Goal: Task Accomplishment & Management: Use online tool/utility

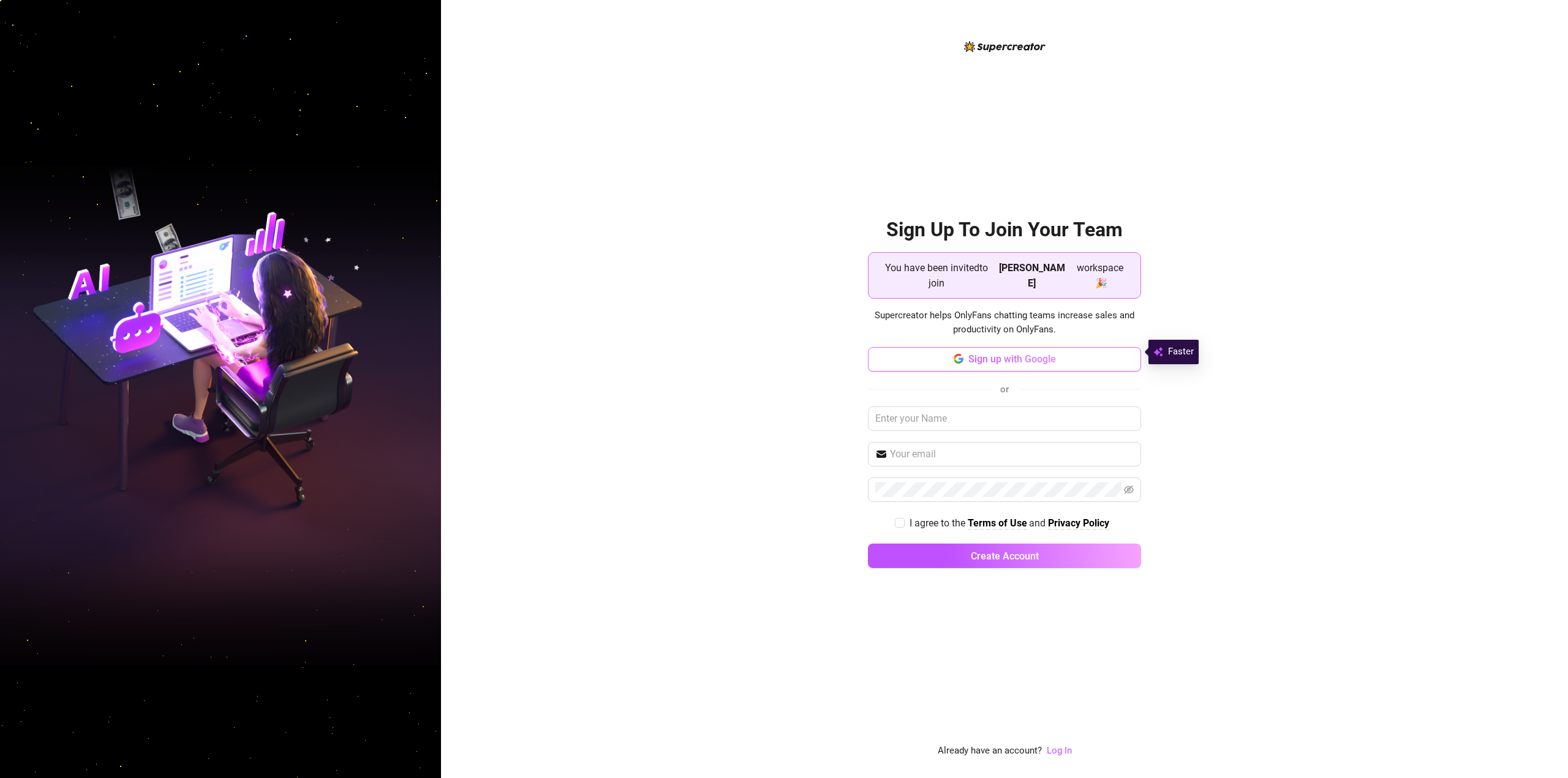
click at [1049, 347] on button "Sign up with Google" at bounding box center [1004, 359] width 273 height 24
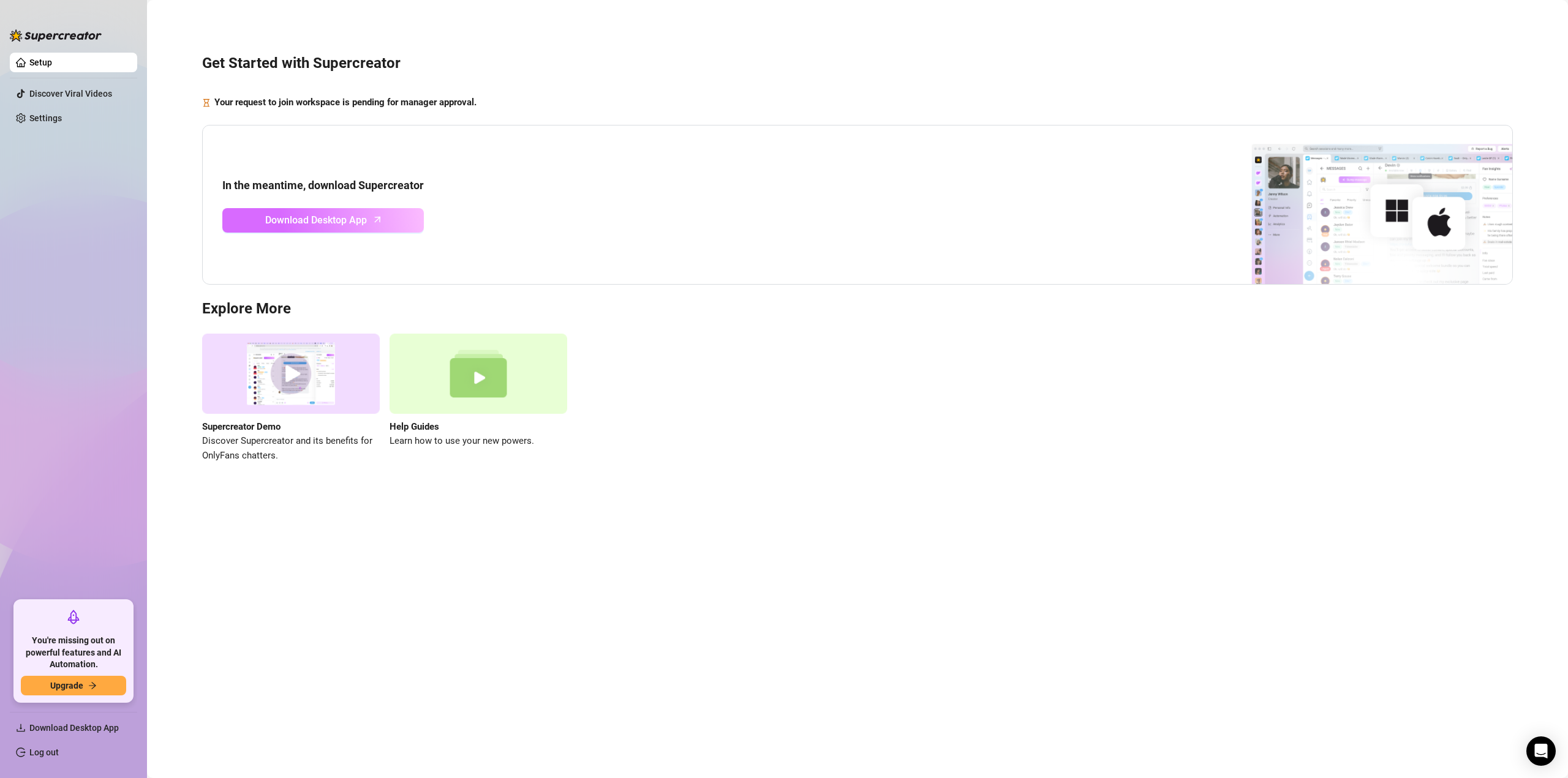
click at [399, 217] on link "Download Desktop App" at bounding box center [323, 221] width 201 height 24
click at [258, 102] on strong "Your request to join workspace is pending for manager approval." at bounding box center [346, 103] width 262 height 11
click at [108, 89] on link "Discover Viral Videos" at bounding box center [70, 94] width 82 height 10
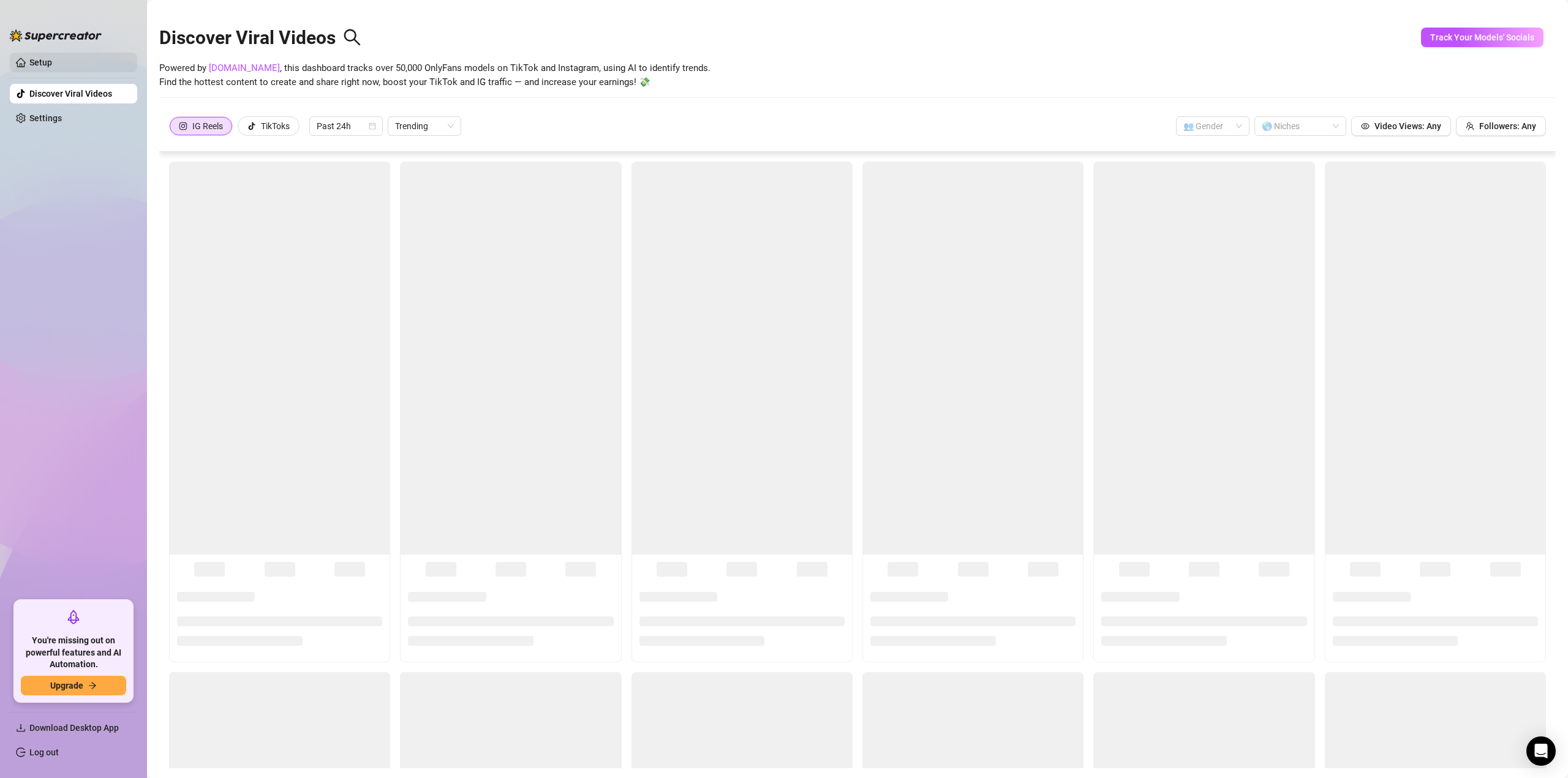
click at [52, 58] on link "Setup" at bounding box center [41, 63] width 23 height 10
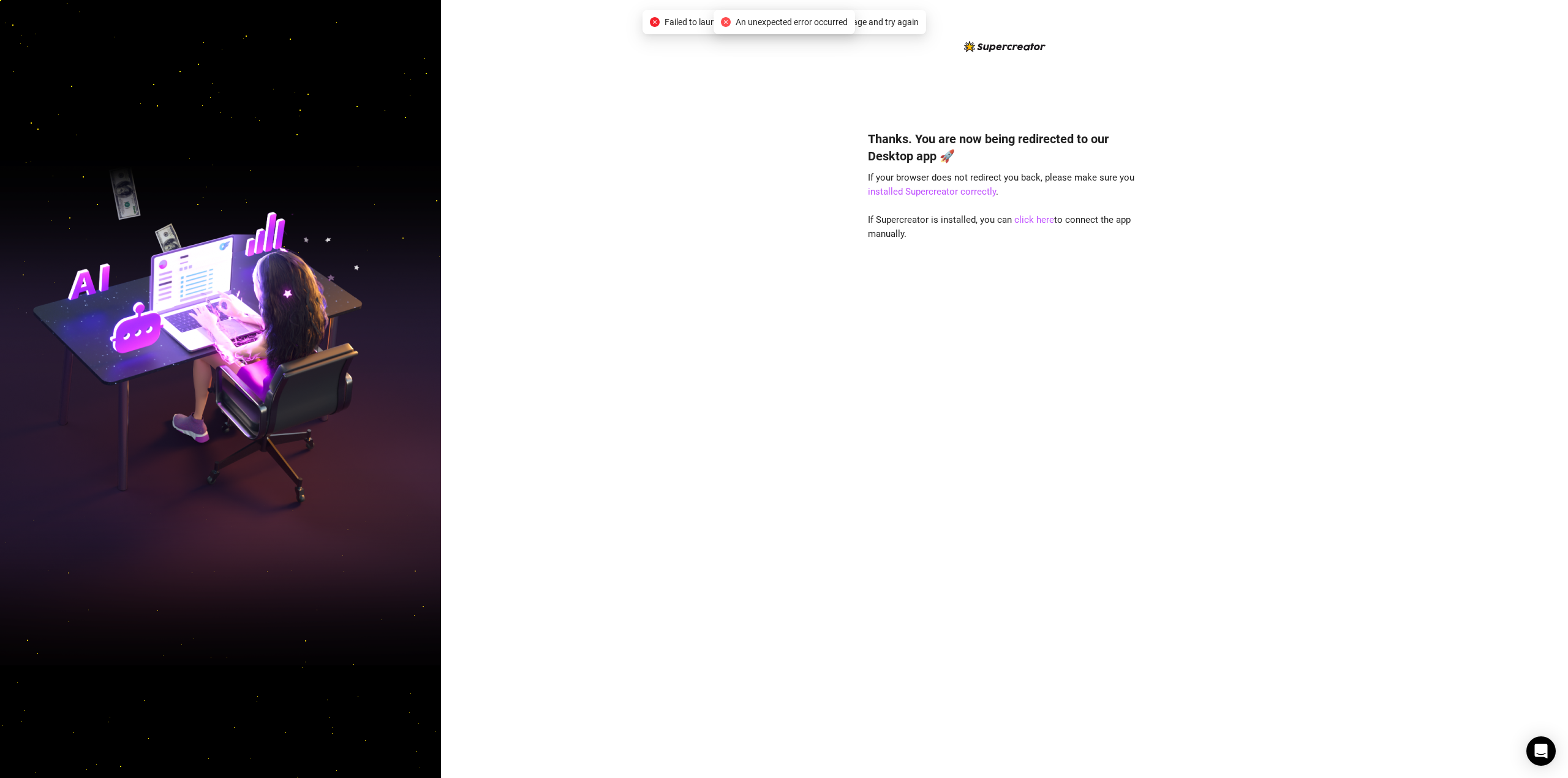
click at [755, 0] on div "Thanks. You are now being redirected to our Desktop app 🚀 If your browser does …" at bounding box center [1004, 389] width 1127 height 778
click at [753, 20] on span "An unexpected error occurred" at bounding box center [792, 22] width 112 height 14
click at [703, 24] on span "Failed to launch desktop app. Please refresh the page and try again" at bounding box center [791, 22] width 254 height 14
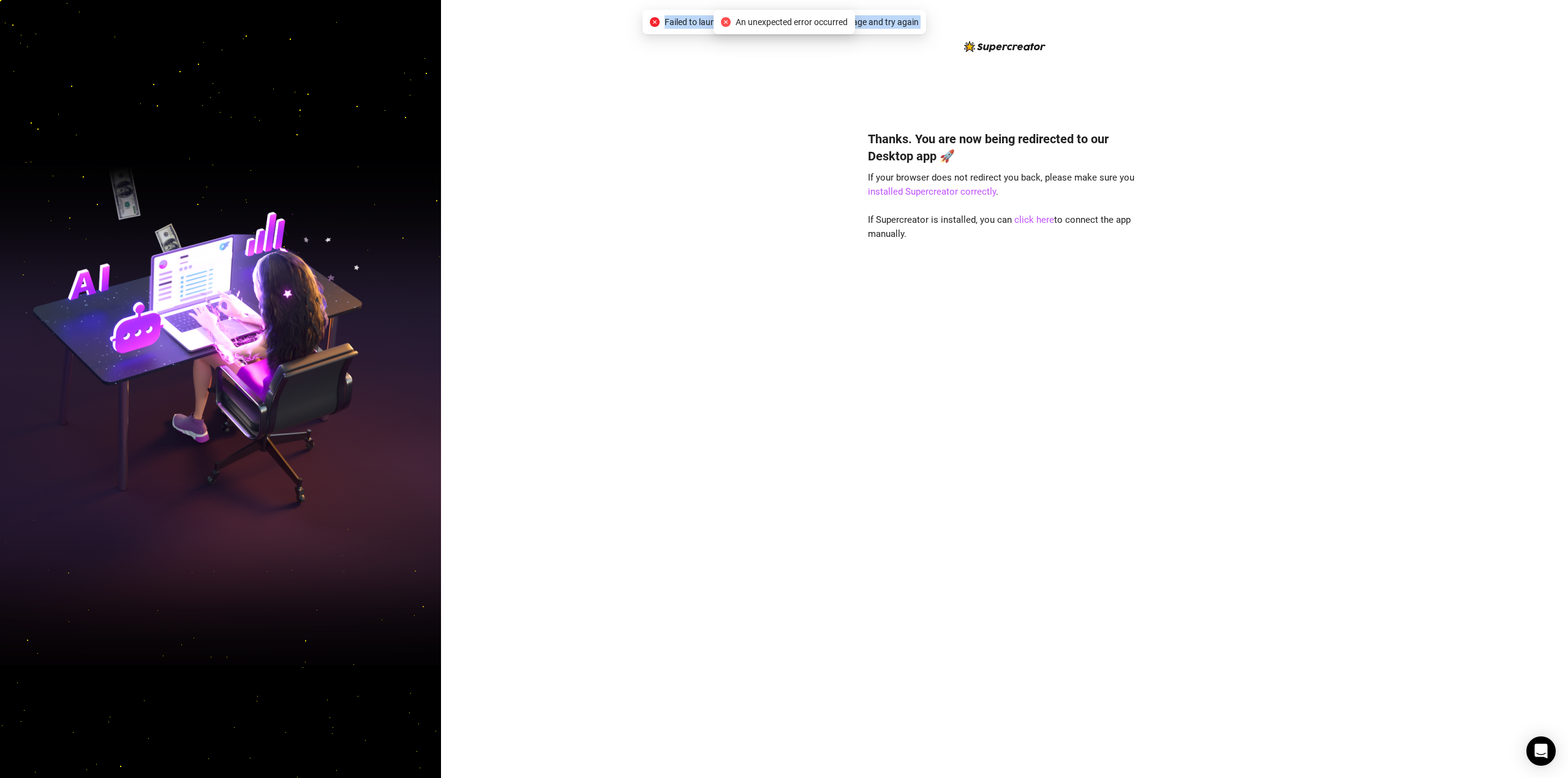
click at [703, 24] on span "Failed to launch desktop app. Please refresh the page and try again" at bounding box center [791, 22] width 254 height 14
copy body "Failed to launch desktop app. Please refresh the page and try again"
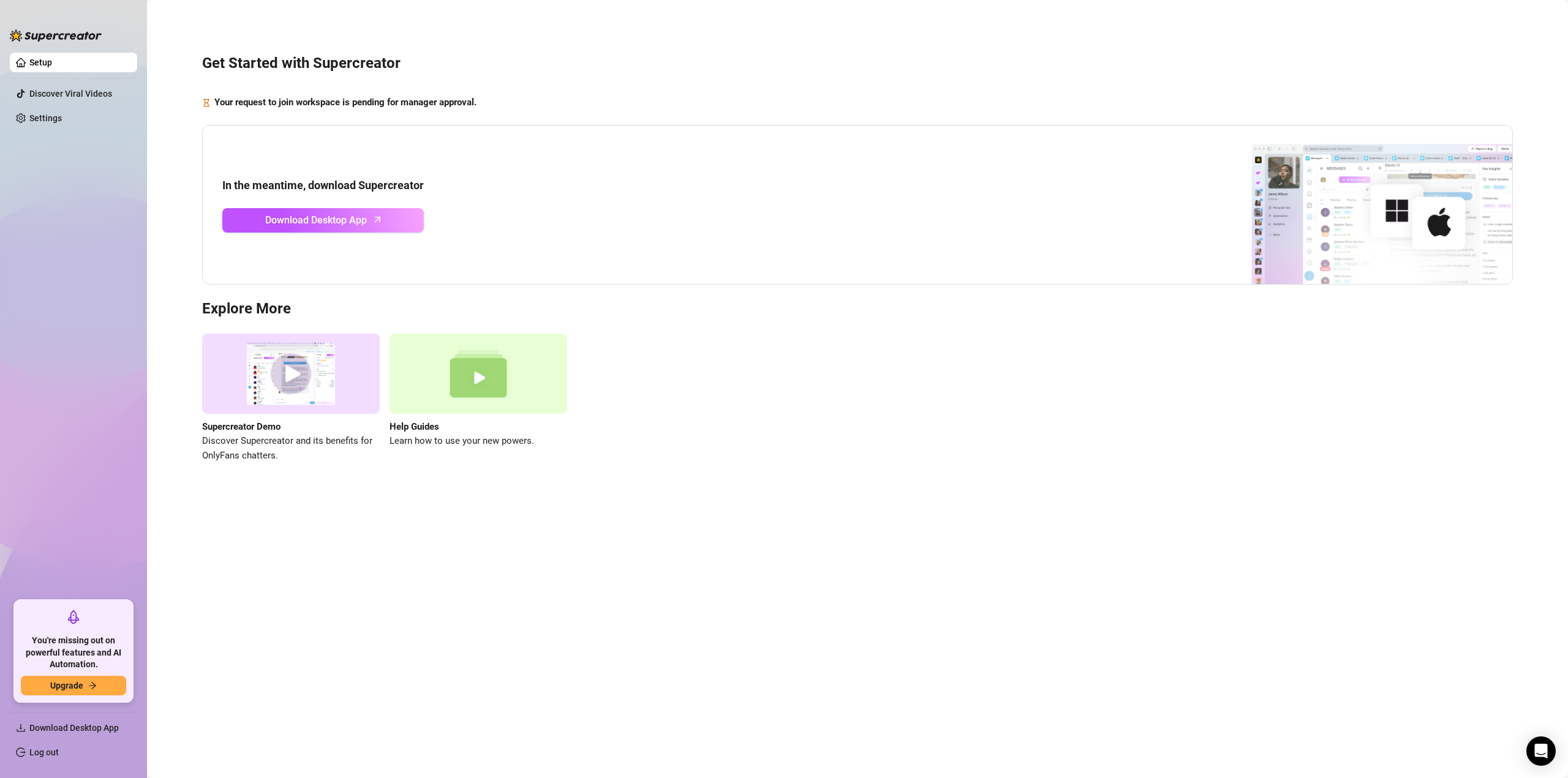
click at [1249, 667] on main "Get Started with Supercreator Your request to join workspace is pending for man…" at bounding box center [857, 389] width 1421 height 778
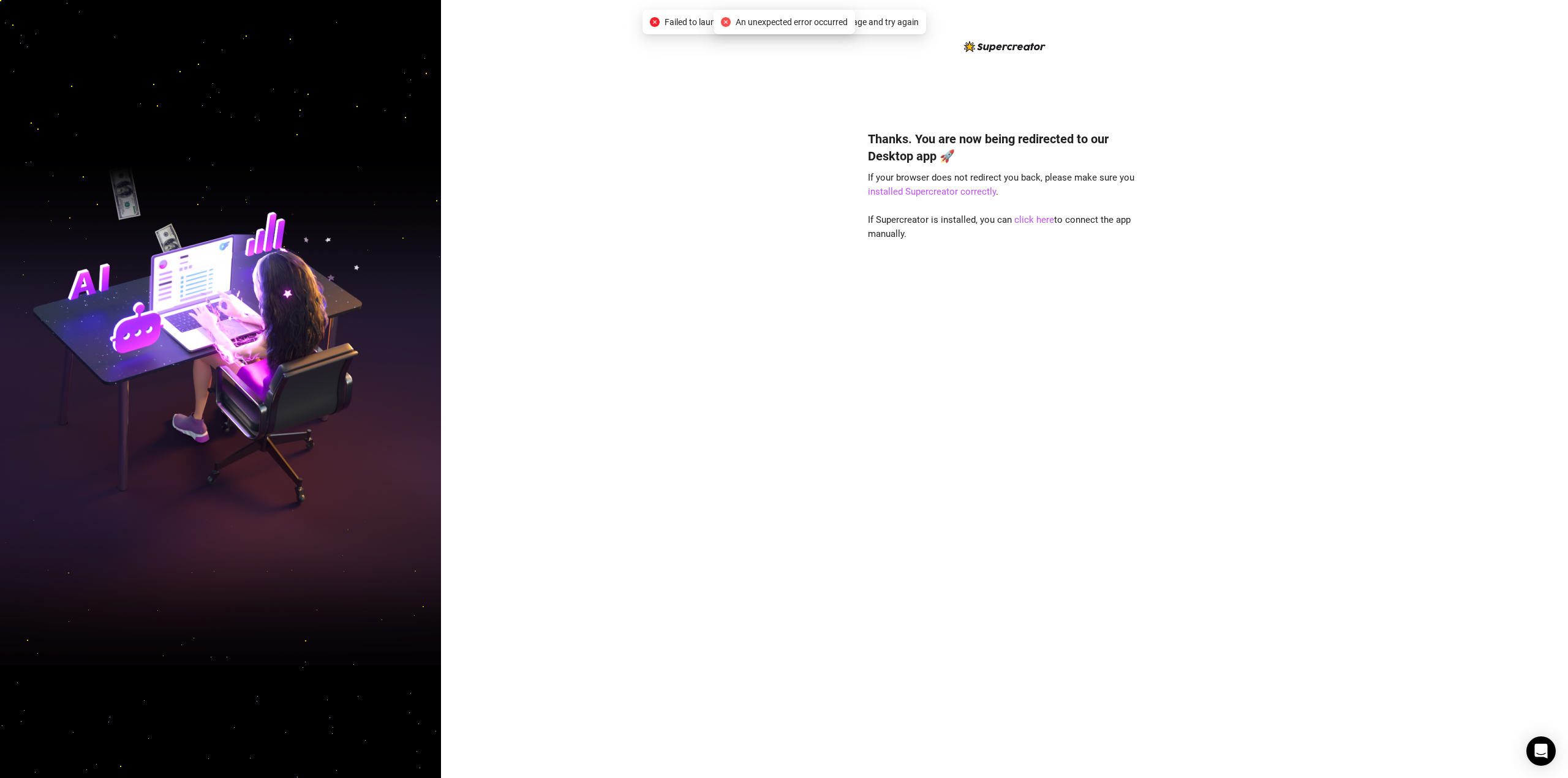
click at [703, 18] on span "Failed to launch desktop app. Please refresh the page and try again" at bounding box center [791, 22] width 254 height 14
copy body "Failed to launch desktop app. Please refresh the page and try again"
click at [918, 188] on link "installed Supercreator correctly" at bounding box center [932, 191] width 128 height 11
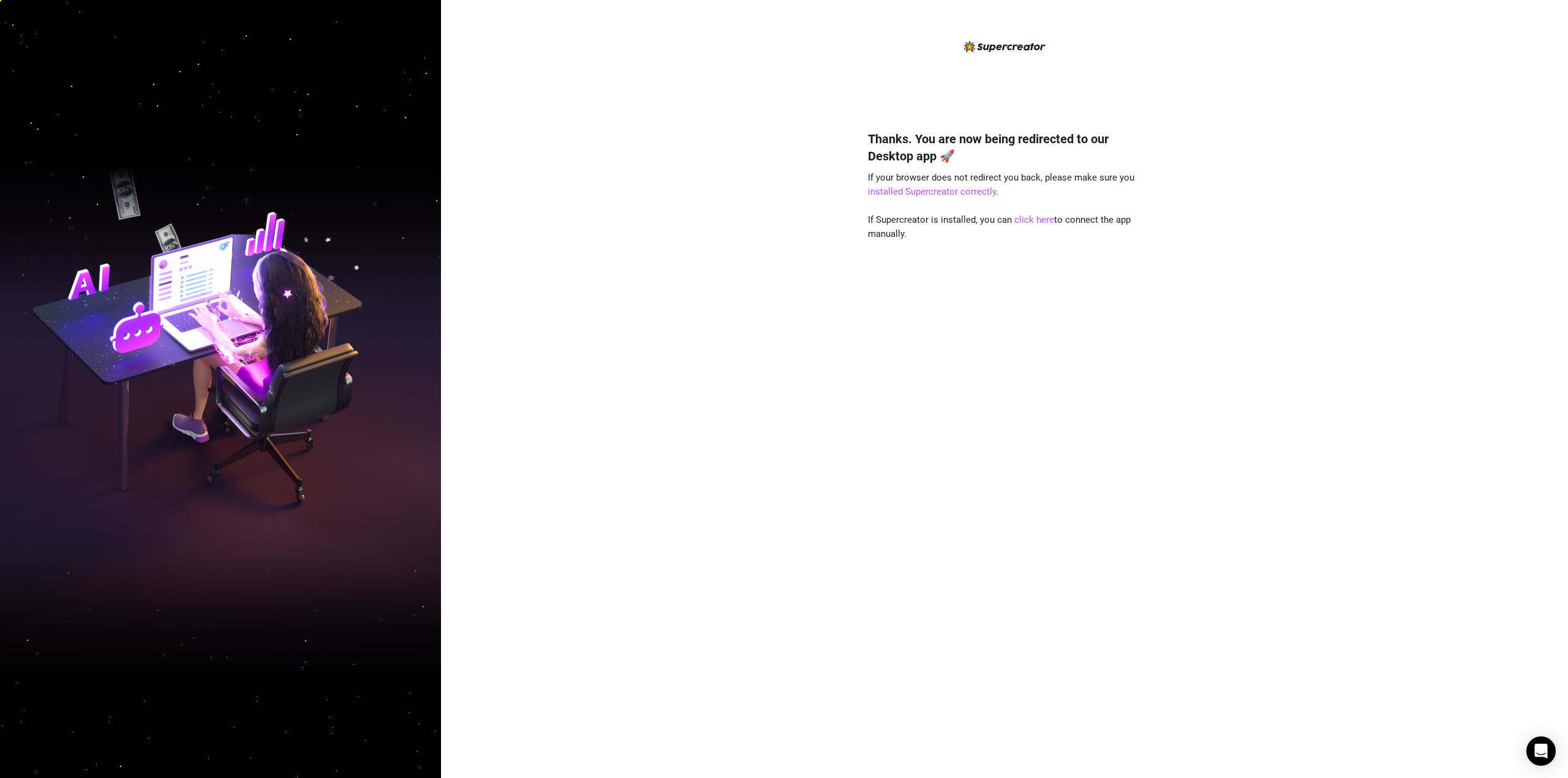
click at [955, 347] on div "Thanks. You are now being redirected to our Desktop app 🚀 If your browser does …" at bounding box center [1004, 436] width 273 height 644
click at [1034, 218] on link "click here" at bounding box center [1034, 220] width 40 height 11
click at [1024, 420] on div "Thanks. You are now being redirected to our Desktop app 🚀 If your browser does …" at bounding box center [1004, 436] width 273 height 644
click at [1029, 221] on link "click here" at bounding box center [1034, 220] width 40 height 11
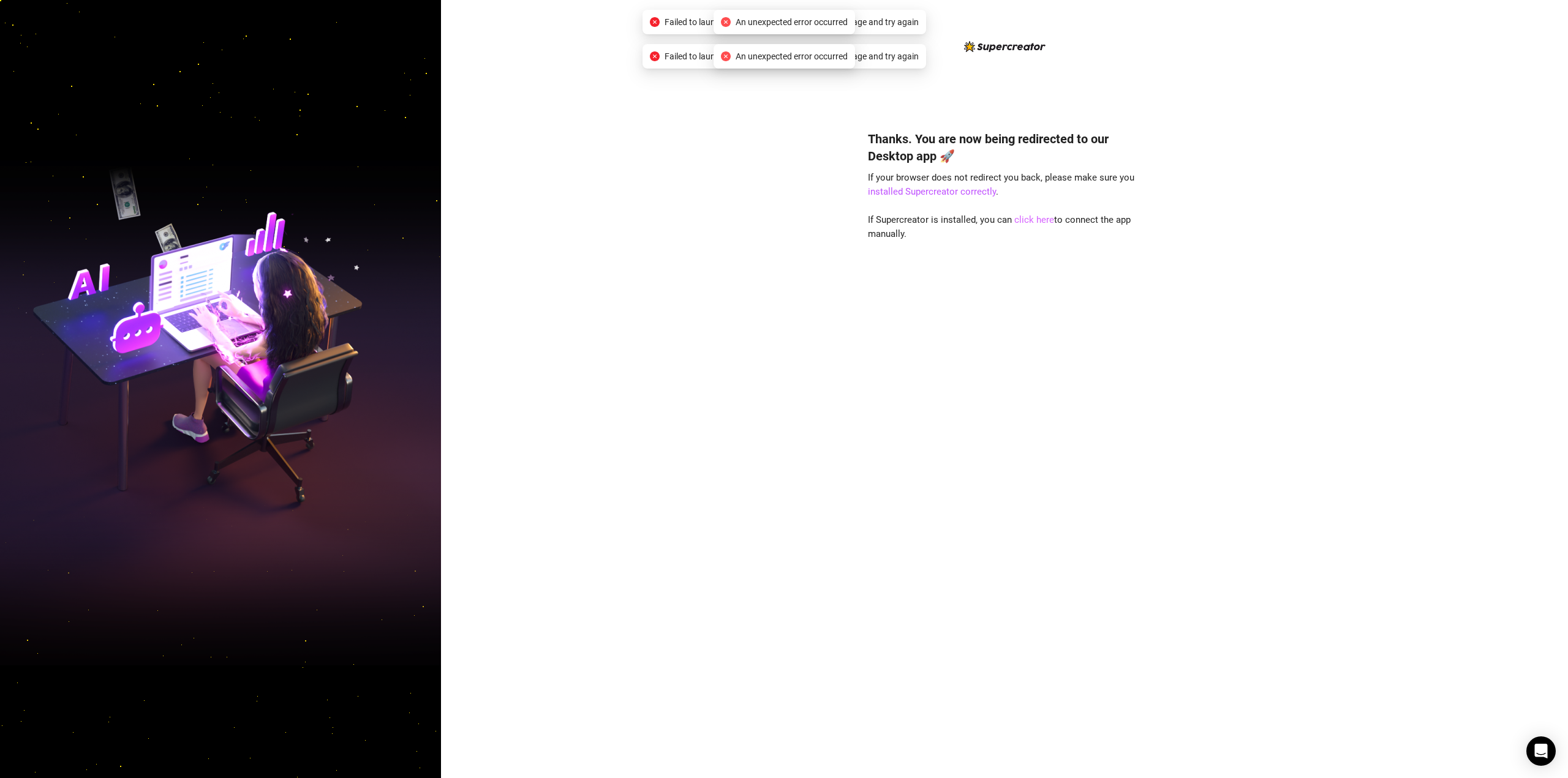
click at [1029, 221] on link "click here" at bounding box center [1034, 220] width 40 height 11
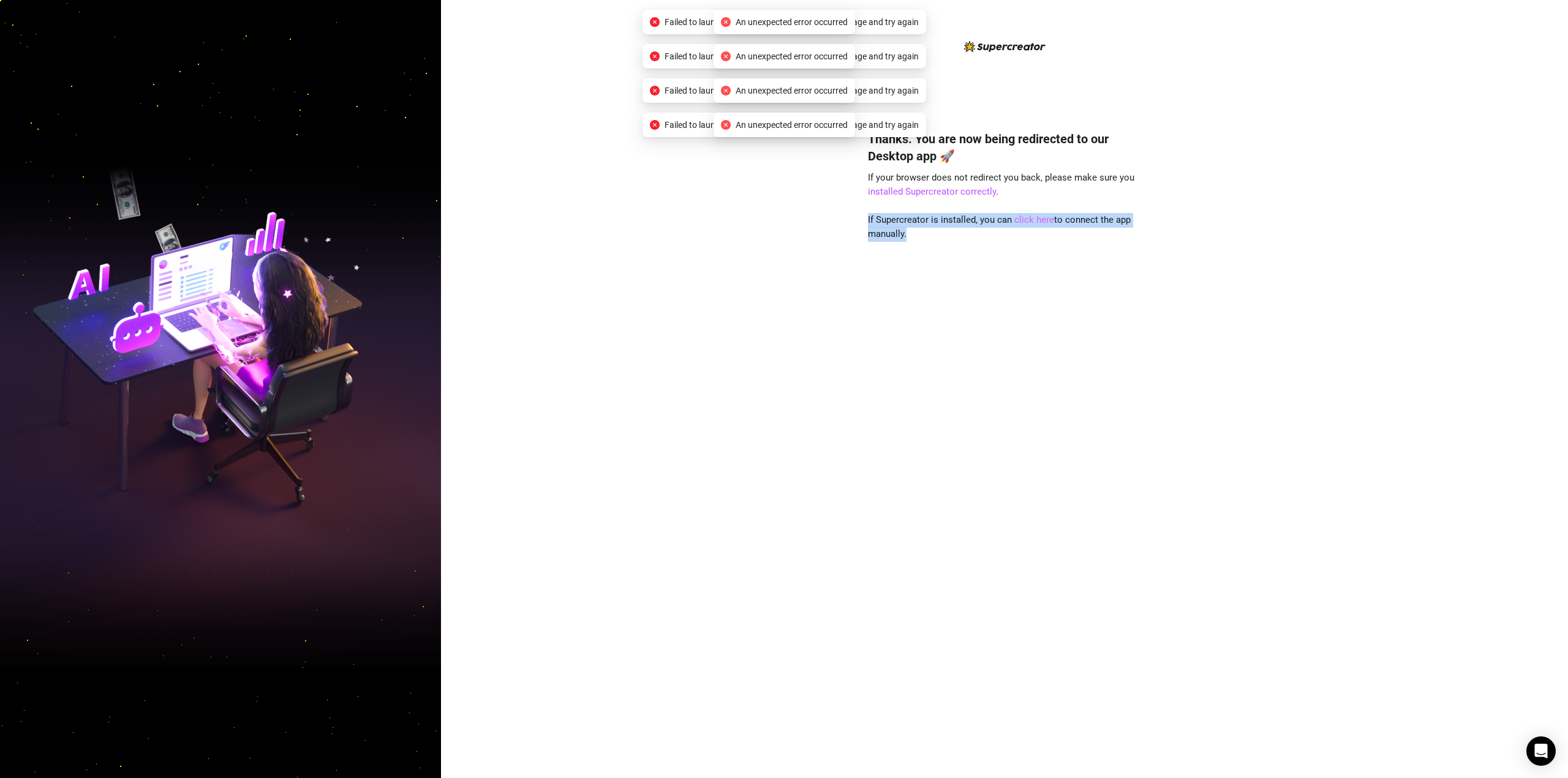
click at [1029, 221] on link "click here" at bounding box center [1034, 220] width 40 height 11
click at [889, 306] on div "Thanks. You are now being redirected to our Desktop app 🚀 If your browser does …" at bounding box center [1004, 436] width 273 height 644
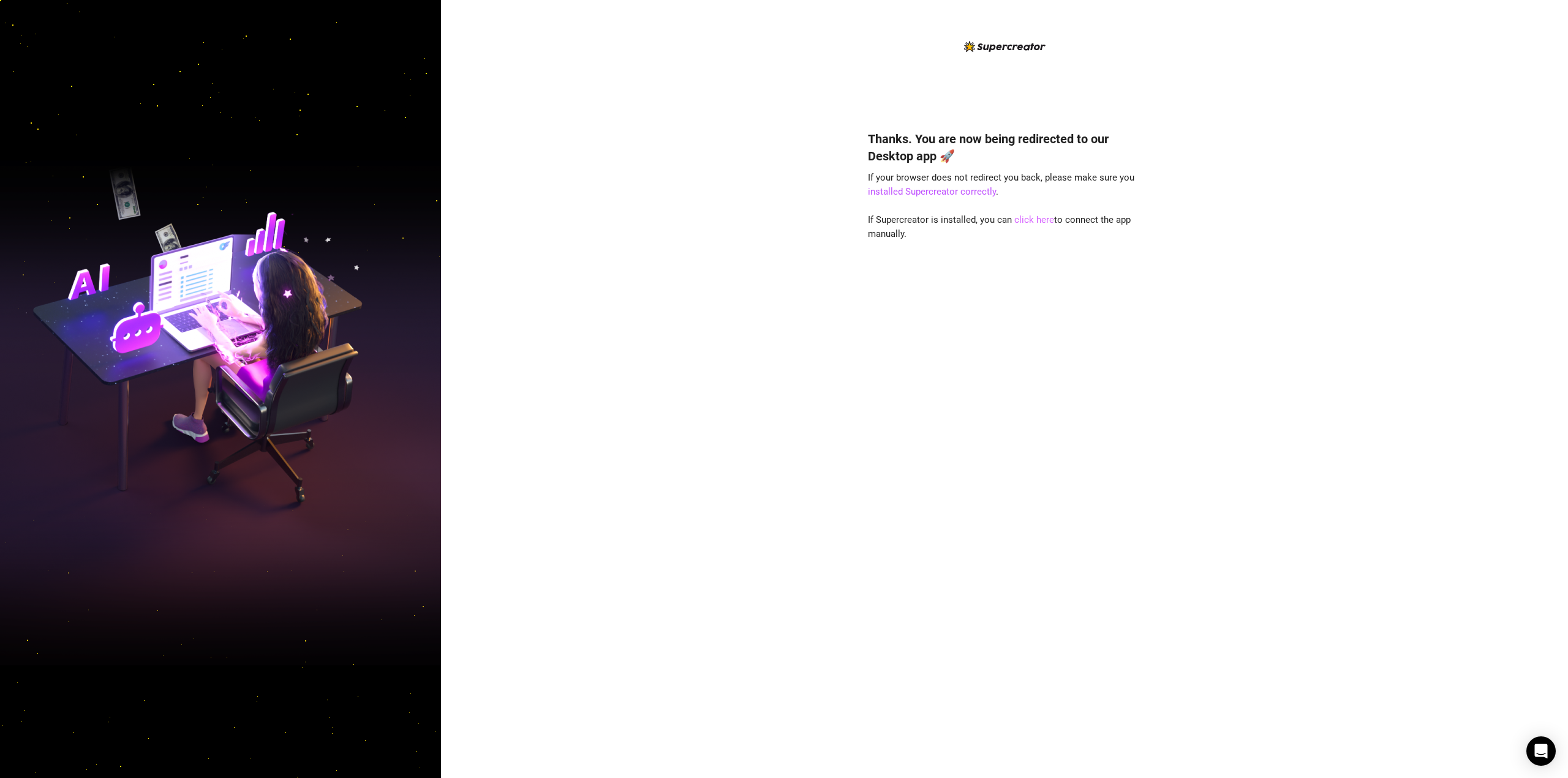
click at [1024, 221] on link "click here" at bounding box center [1034, 220] width 40 height 11
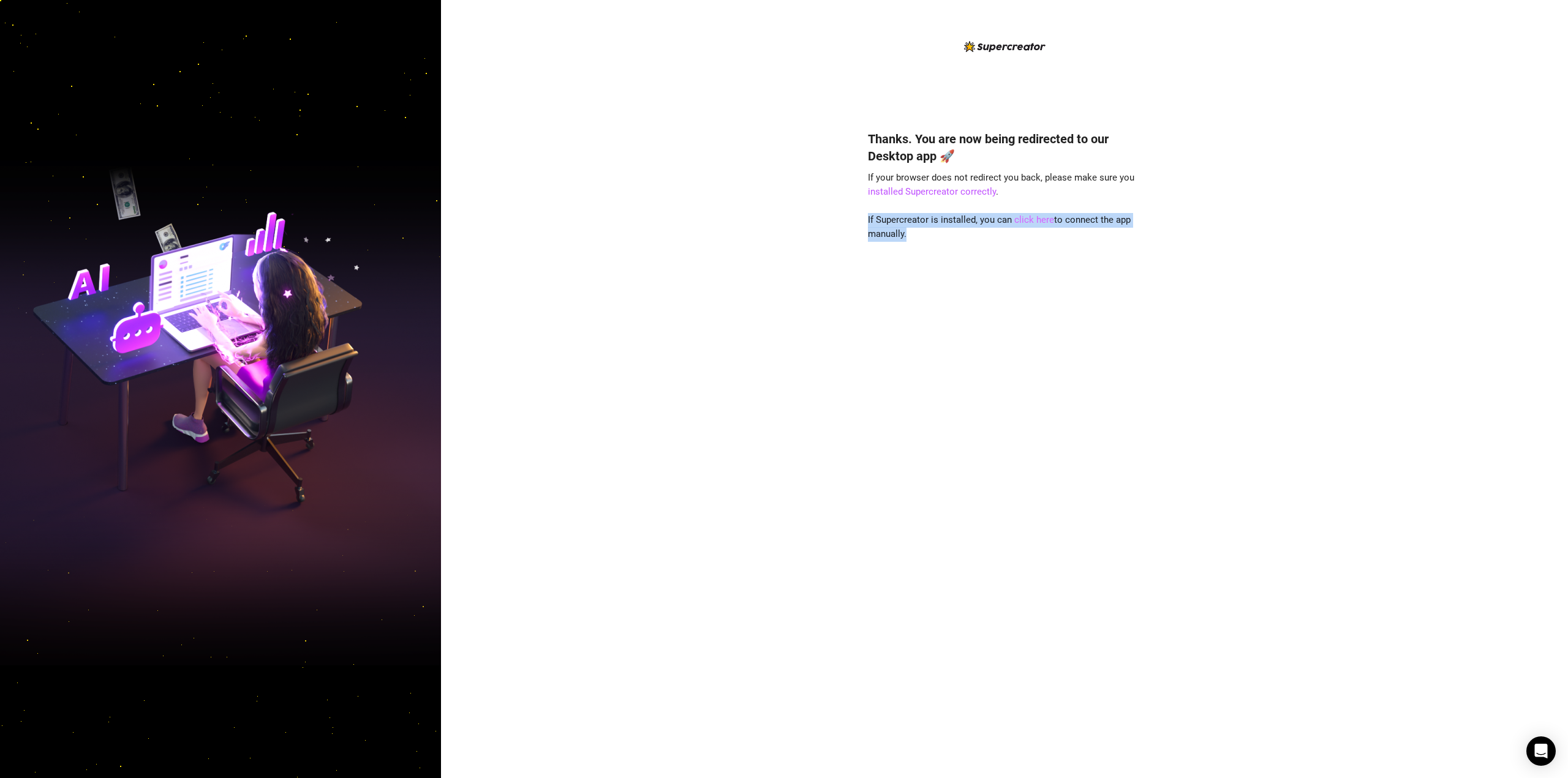
click at [1024, 221] on link "click here" at bounding box center [1034, 220] width 40 height 11
drag, startPoint x: 914, startPoint y: 310, endPoint x: 910, endPoint y: 229, distance: 81.1
click at [914, 310] on div "Thanks. You are now being redirected to our Desktop app 🚀 If your browser does …" at bounding box center [1004, 436] width 273 height 644
click at [913, 183] on div "Thanks. You are now being redirected to our Desktop app 🚀 If your browser does …" at bounding box center [1004, 436] width 273 height 644
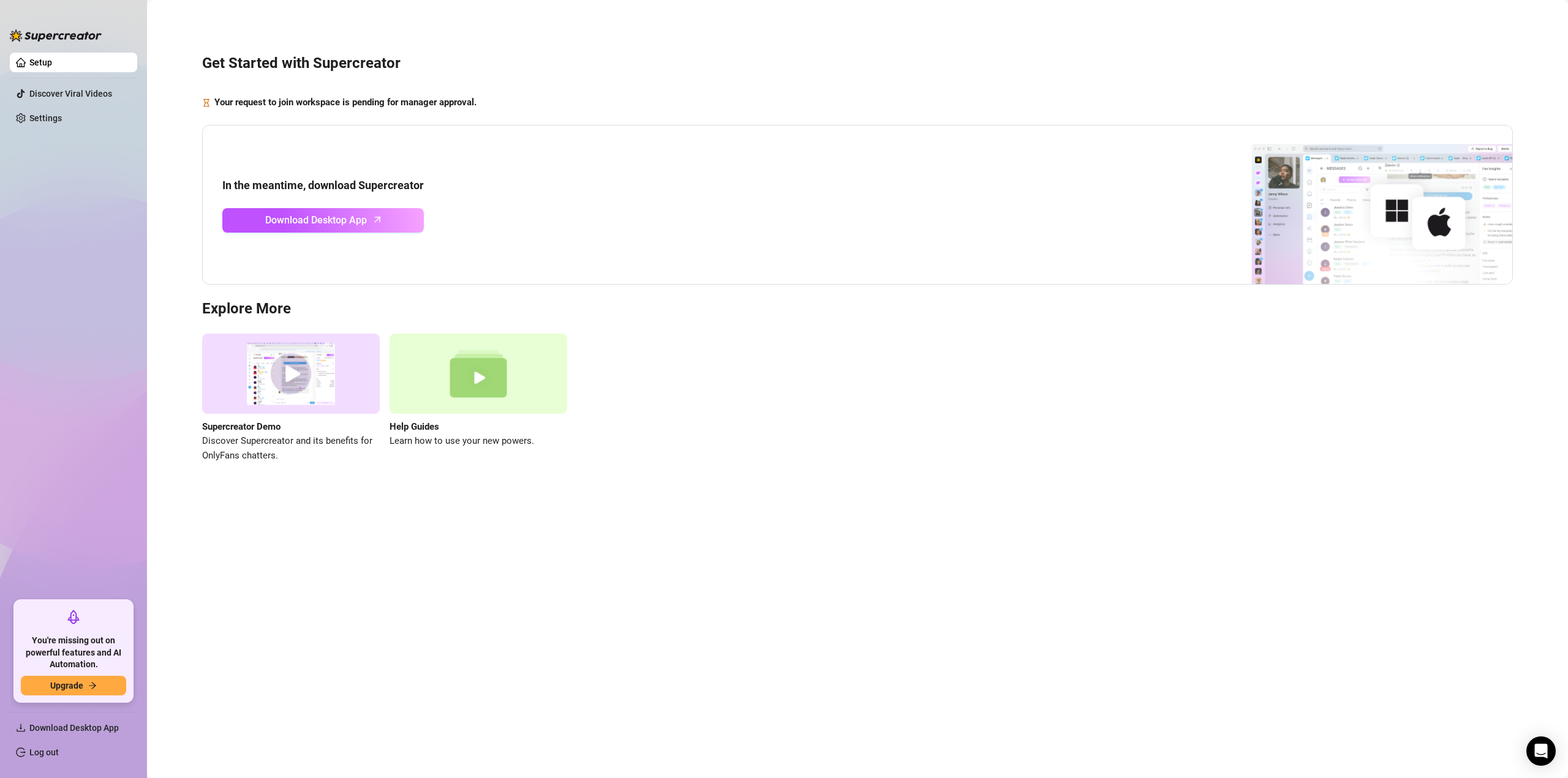
click at [729, 457] on div "Supercreator Demo Discover Supercreator and its benefits for OnlyFans chatters.…" at bounding box center [857, 398] width 1310 height 130
drag, startPoint x: 232, startPoint y: 98, endPoint x: 539, endPoint y: 112, distance: 307.3
click at [539, 112] on div "Get Started with Supercreator Your request to join workspace is pending for man…" at bounding box center [857, 252] width 1397 height 486
click at [300, 100] on strong "Your request to join workspace is pending for manager approval." at bounding box center [346, 103] width 262 height 11
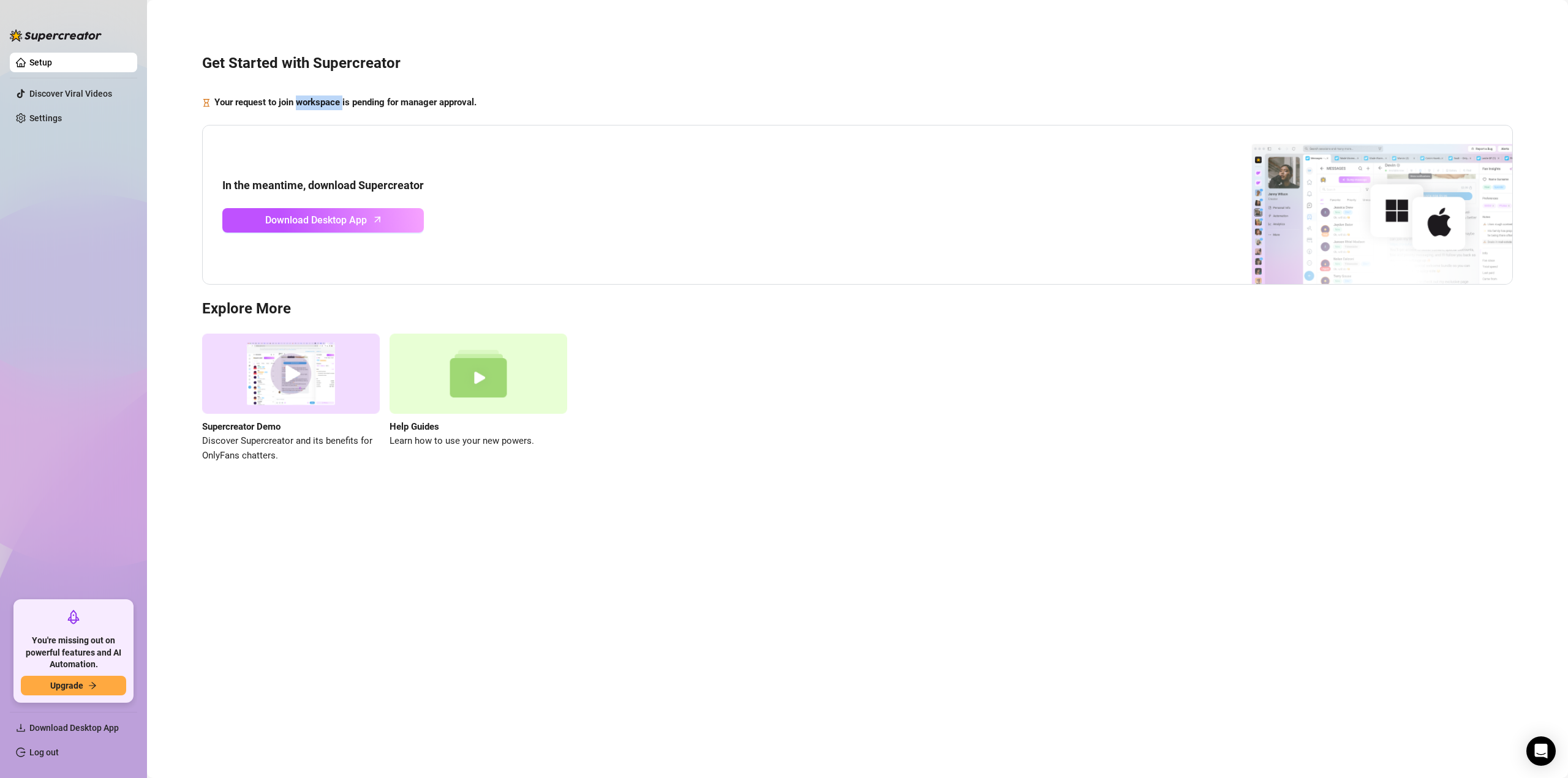
click at [300, 100] on strong "Your request to join workspace is pending for manager approval." at bounding box center [346, 103] width 262 height 11
copy strong "Your request to join workspace is pending for manager approval."
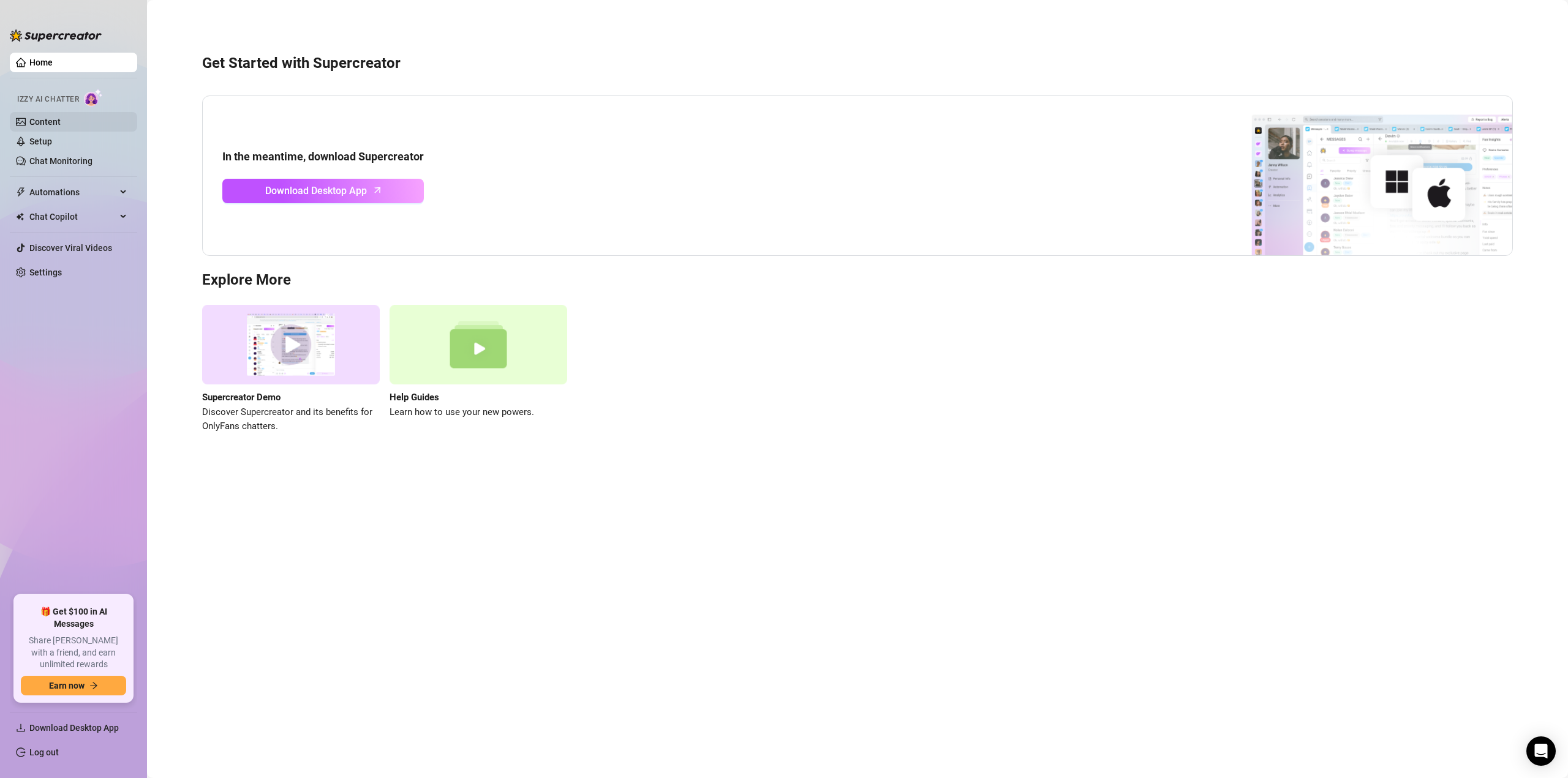
click at [34, 117] on link "Content" at bounding box center [45, 122] width 31 height 10
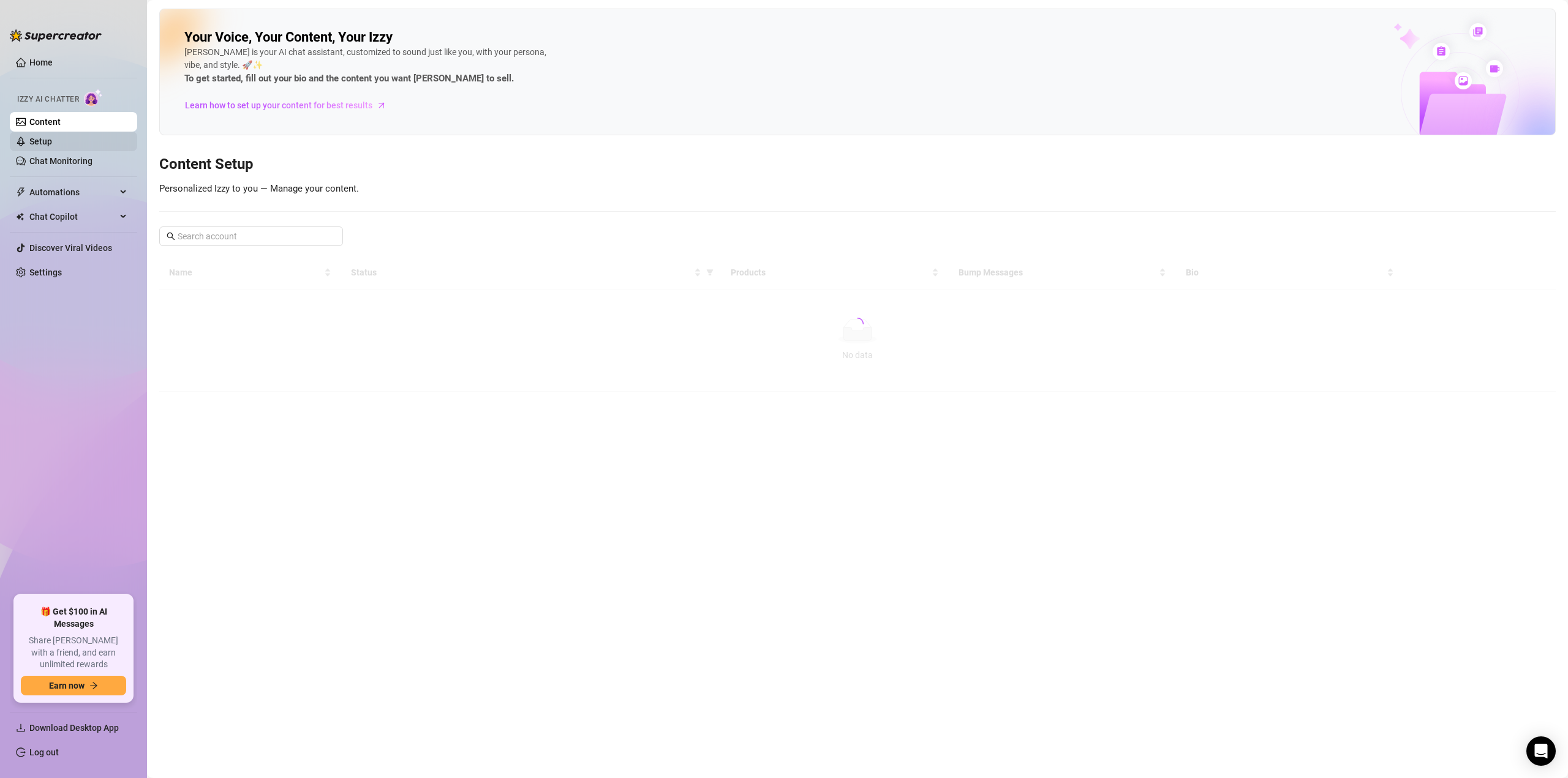
click at [52, 137] on link "Setup" at bounding box center [41, 142] width 23 height 10
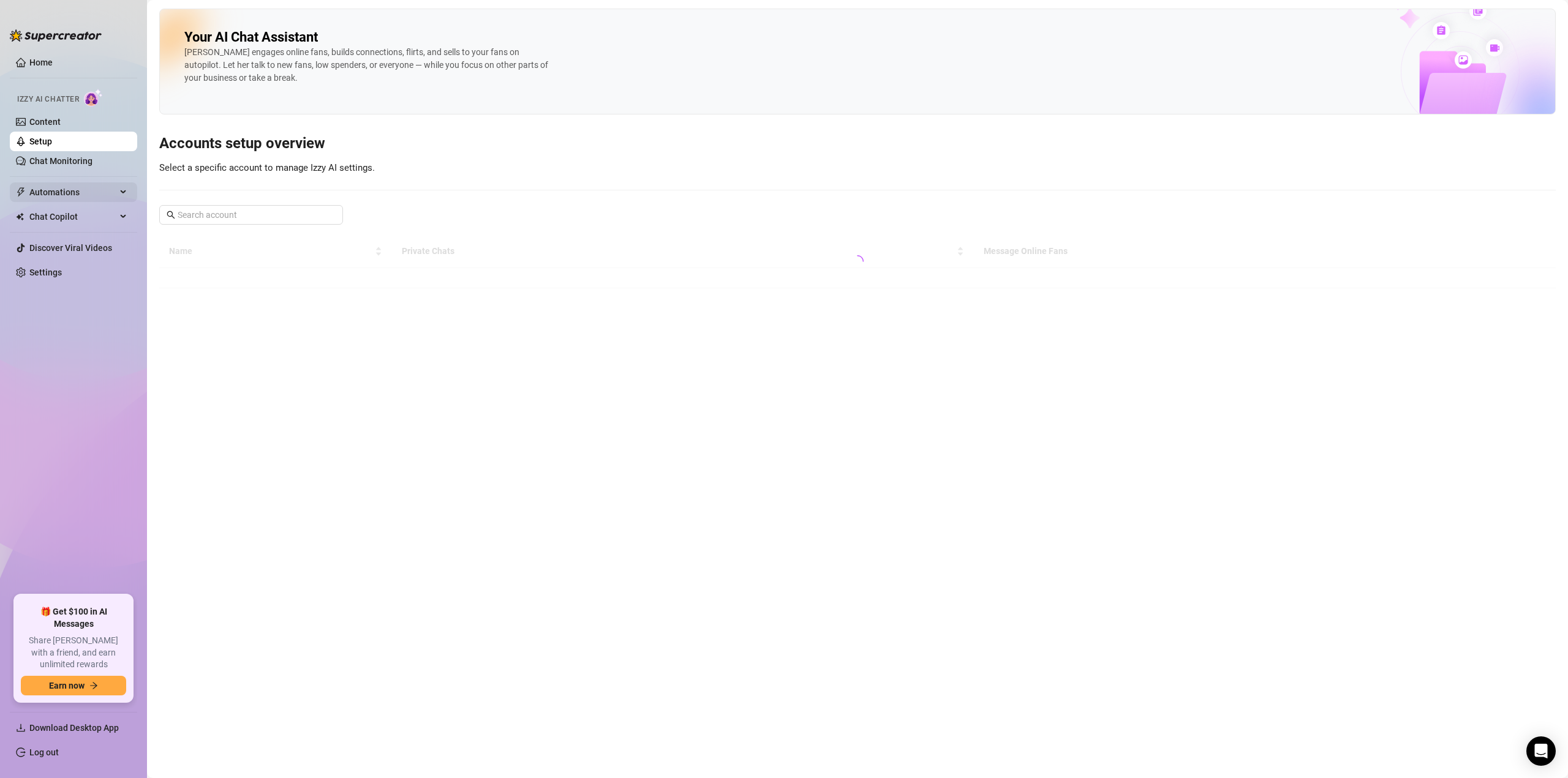
click at [77, 188] on span "Automations" at bounding box center [73, 192] width 87 height 20
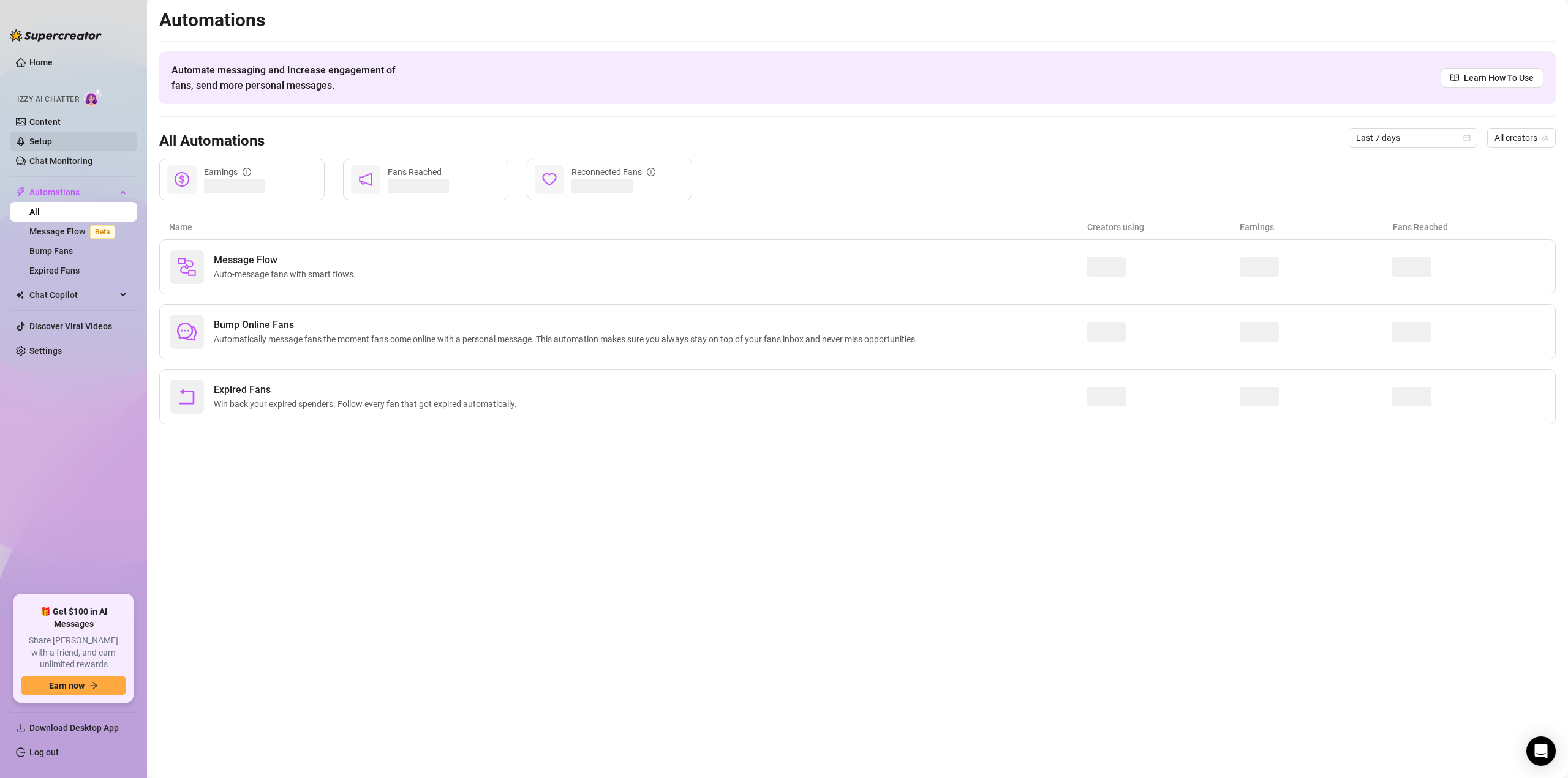
click at [52, 144] on link "Setup" at bounding box center [41, 142] width 23 height 10
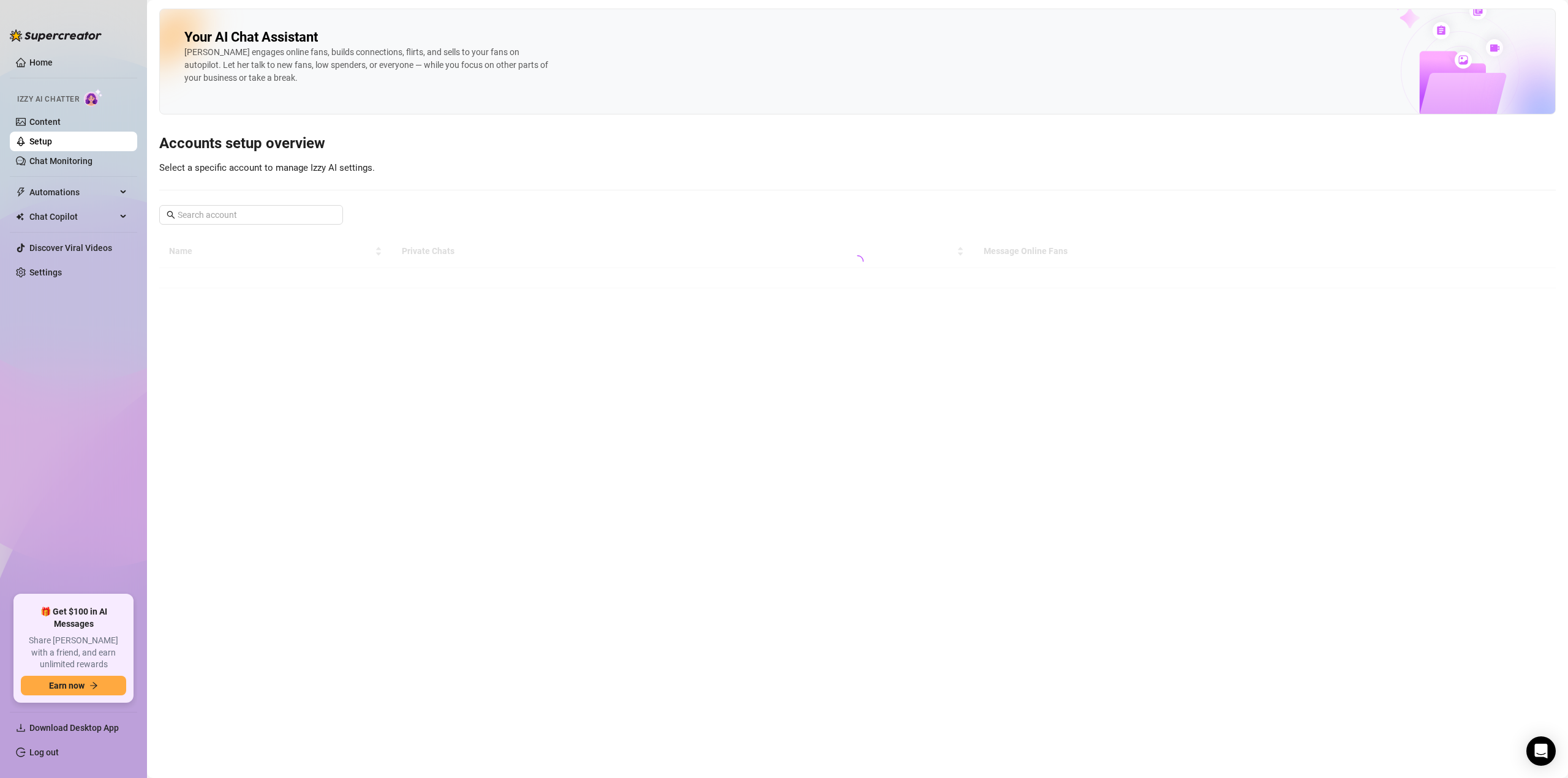
click at [359, 364] on main "Your AI Chat Assistant Izzy engages online fans, builds connections, flirts, an…" at bounding box center [857, 389] width 1421 height 778
